Goal: Transaction & Acquisition: Purchase product/service

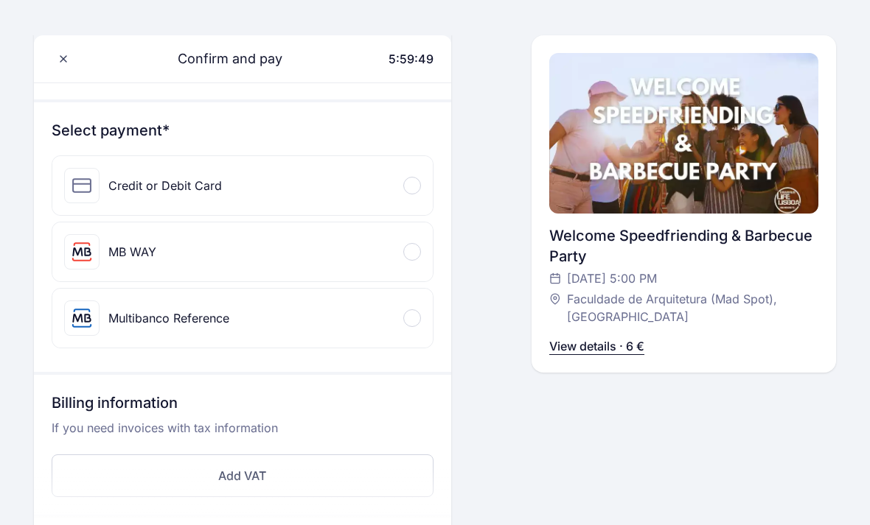
click at [151, 183] on div "Credit or Debit Card" at bounding box center [164, 187] width 113 height 18
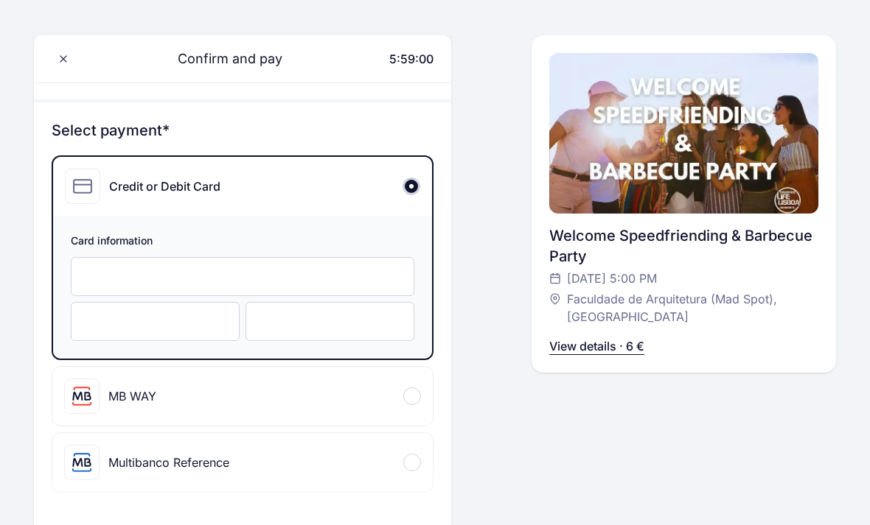
scroll to position [134, 0]
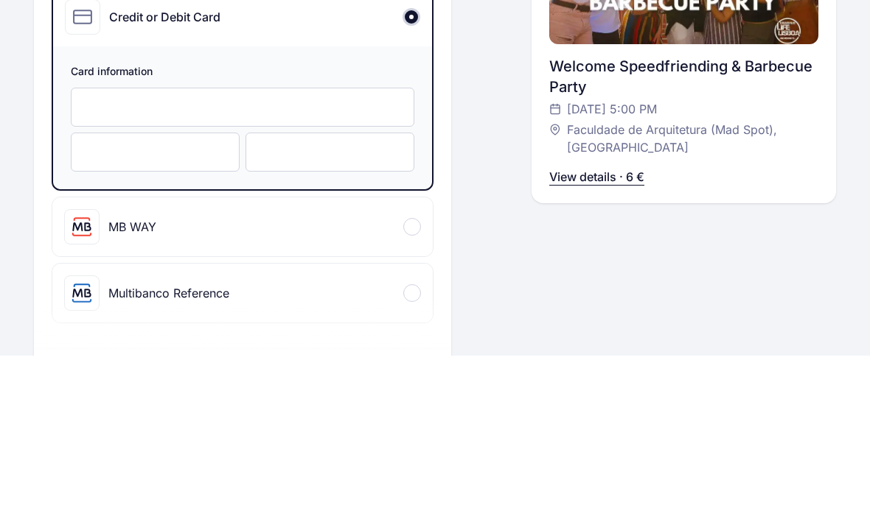
click at [197, 303] on div at bounding box center [155, 322] width 169 height 39
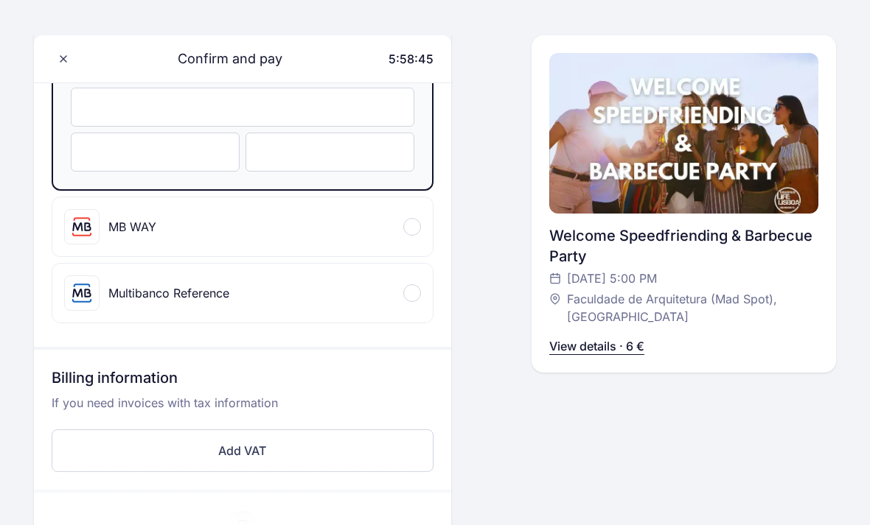
click at [95, 163] on div at bounding box center [155, 152] width 169 height 39
click at [347, 166] on div at bounding box center [329, 152] width 169 height 39
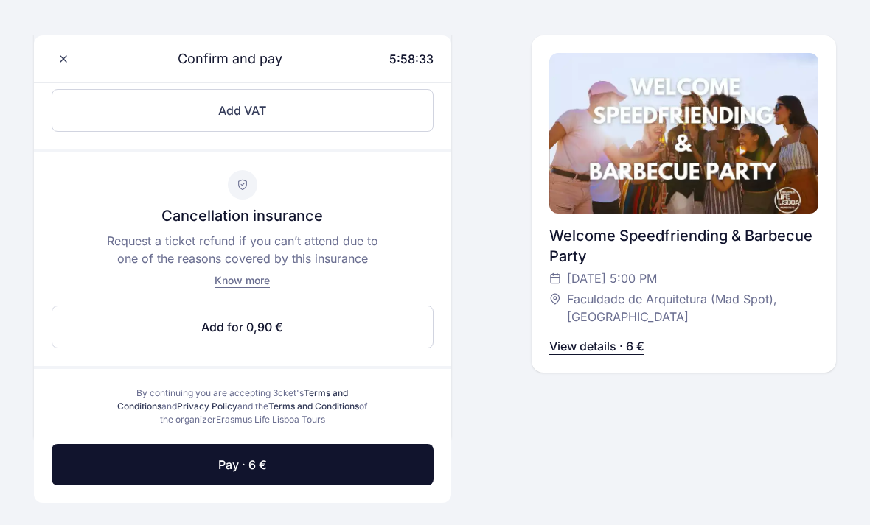
click at [397, 467] on button "Pay · 6 €" at bounding box center [243, 464] width 382 height 41
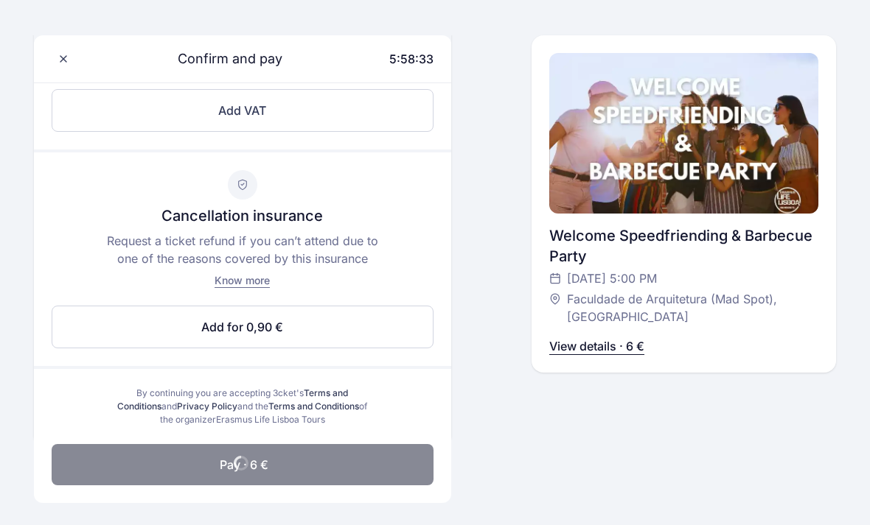
scroll to position [512, 0]
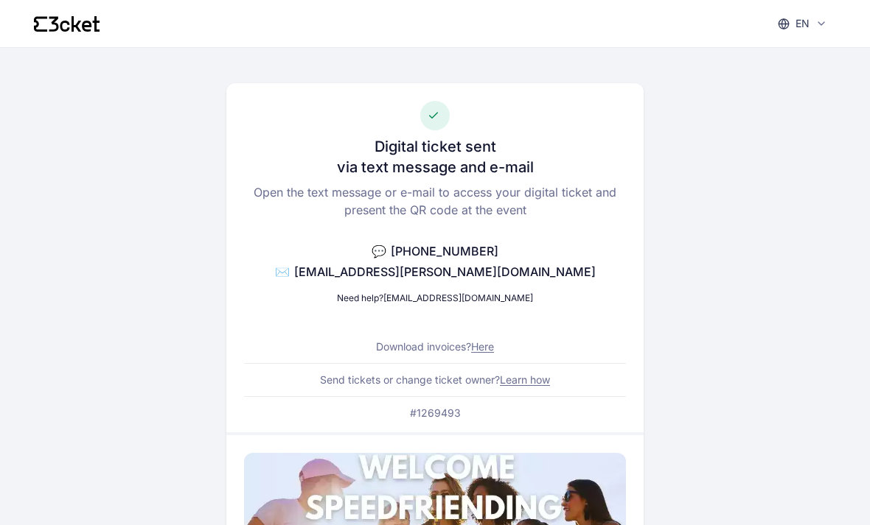
click at [64, 31] on icon at bounding box center [65, 25] width 10 height 11
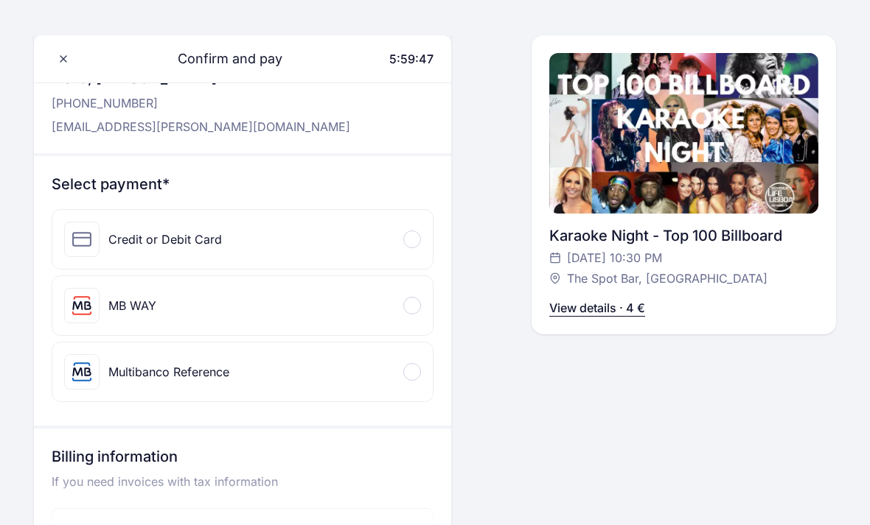
scroll to position [81, 0]
click at [393, 258] on div "Credit or Debit Card" at bounding box center [242, 239] width 380 height 59
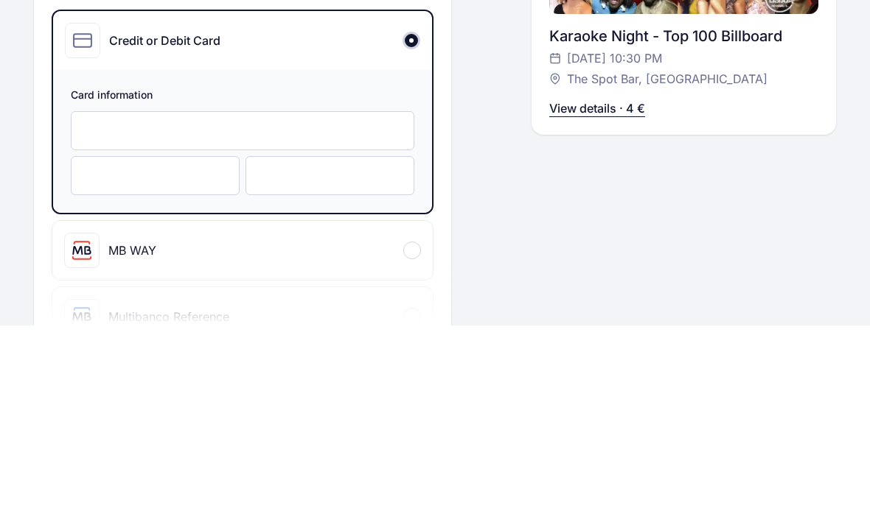
click at [196, 356] on div at bounding box center [155, 375] width 169 height 39
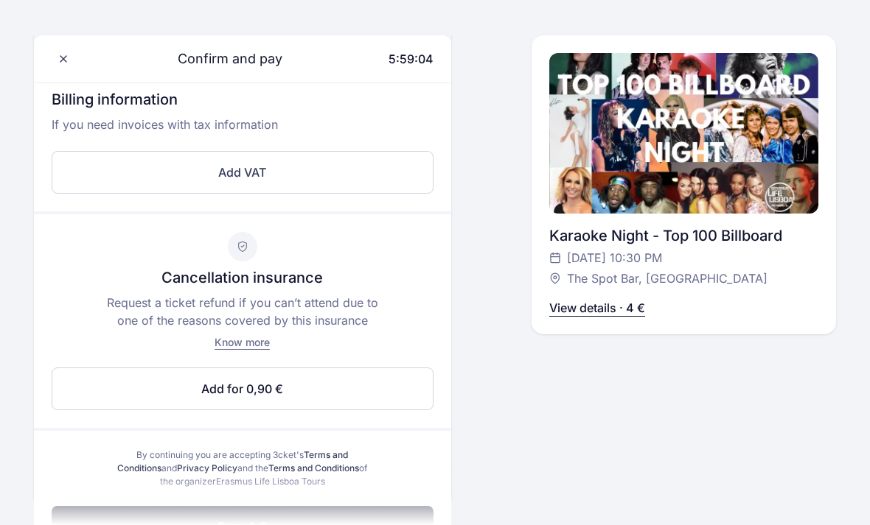
scroll to position [576, 0]
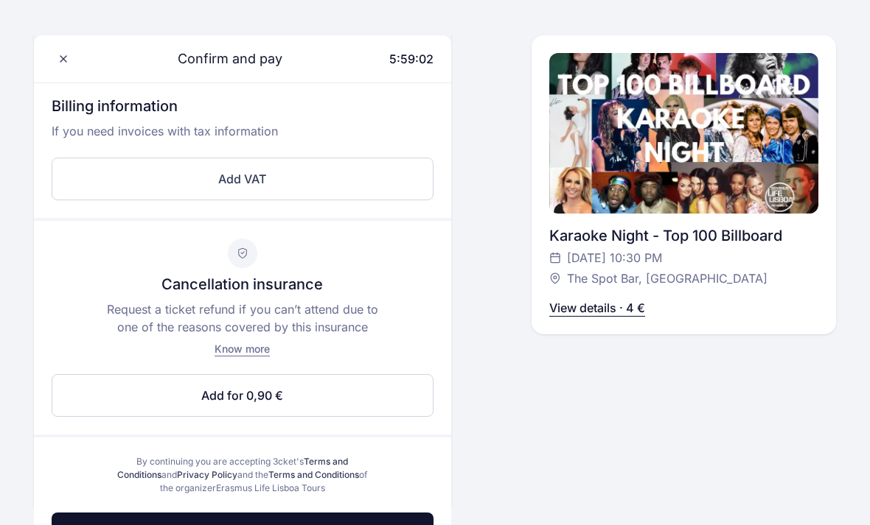
click at [341, 525] on button "Pay · 4 €" at bounding box center [243, 533] width 382 height 41
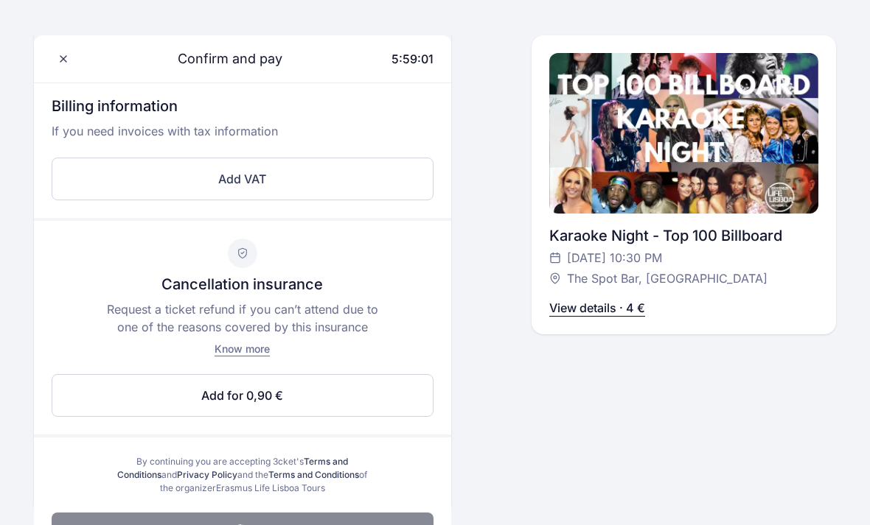
scroll to position [512, 0]
